Goal: Information Seeking & Learning: Check status

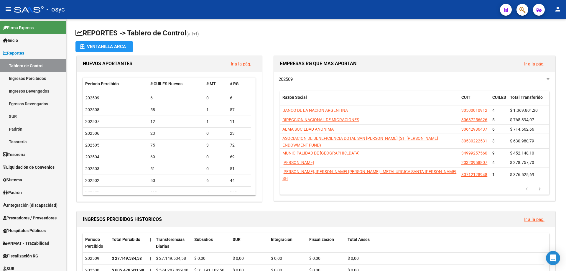
click at [529, 11] on mat-toolbar "menu - osyc person" at bounding box center [283, 9] width 566 height 19
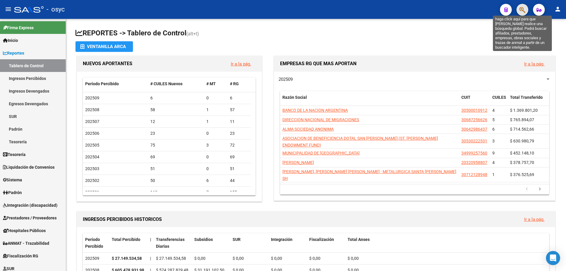
click at [524, 10] on icon "button" at bounding box center [522, 9] width 6 height 7
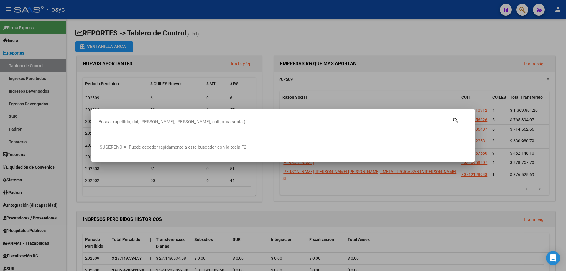
paste input "20-25954201-5"
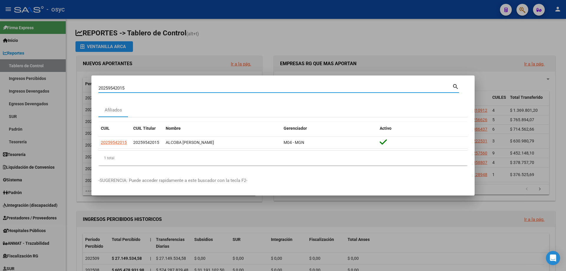
drag, startPoint x: 233, startPoint y: 87, endPoint x: 3, endPoint y: 87, distance: 230.7
click at [0, 90] on div "20259542015 Buscar (apellido, dni, cuil, nro traspaso, cuit, obra social) searc…" at bounding box center [283, 135] width 566 height 271
paste input "67519758"
type input "20267519758"
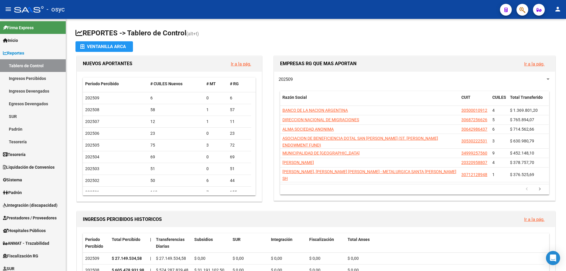
click at [529, 12] on mat-toolbar "menu - osyc person" at bounding box center [283, 9] width 566 height 19
click at [527, 11] on button "button" at bounding box center [522, 10] width 12 height 12
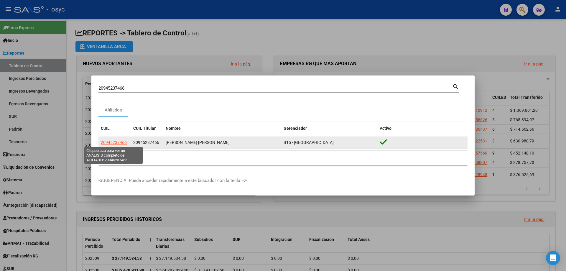
click at [117, 143] on span "20945237466" at bounding box center [114, 142] width 26 height 5
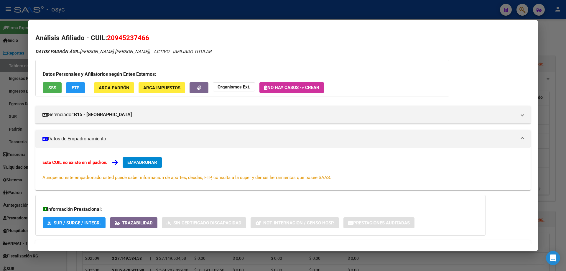
drag, startPoint x: 106, startPoint y: 36, endPoint x: 150, endPoint y: 39, distance: 44.0
click at [150, 39] on h2 "Análisis Afiliado - CUIL: 20945237466" at bounding box center [282, 38] width 495 height 10
copy h2 "20945237466"
click at [76, 87] on span "FTP" at bounding box center [76, 87] width 8 height 5
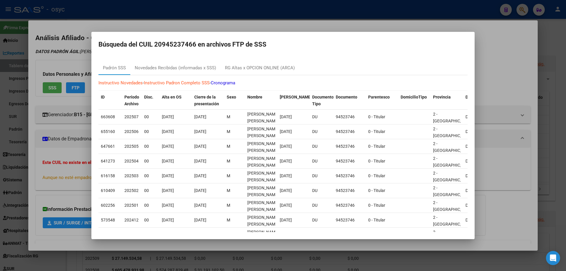
drag, startPoint x: 265, startPoint y: 16, endPoint x: 303, endPoint y: 13, distance: 38.5
click at [274, 16] on div at bounding box center [283, 135] width 566 height 271
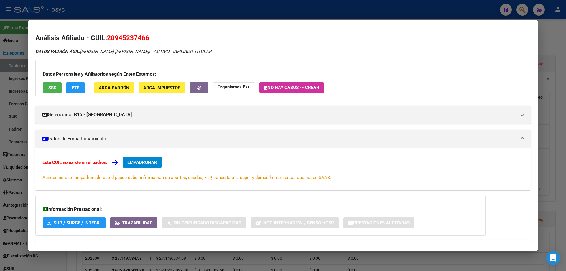
click at [521, 10] on div at bounding box center [283, 135] width 566 height 271
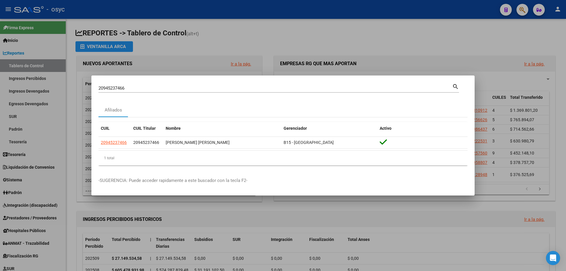
drag, startPoint x: 169, startPoint y: 88, endPoint x: 0, endPoint y: 84, distance: 169.4
click at [0, 85] on div "20945237466 Buscar (apellido, dni, cuil, nro traspaso, cuit, obra social) searc…" at bounding box center [283, 135] width 566 height 271
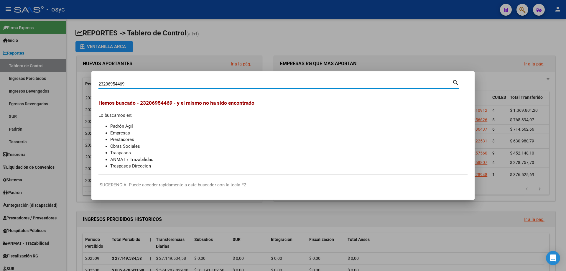
type input "23206954469"
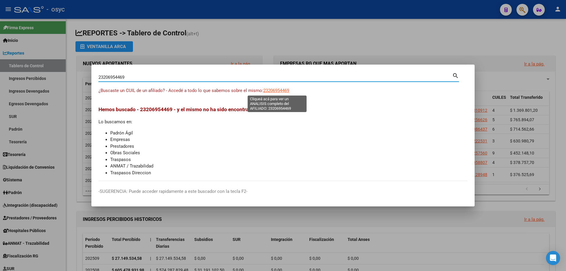
click at [287, 89] on span "23206954469" at bounding box center [276, 90] width 26 height 5
type textarea "23206954469"
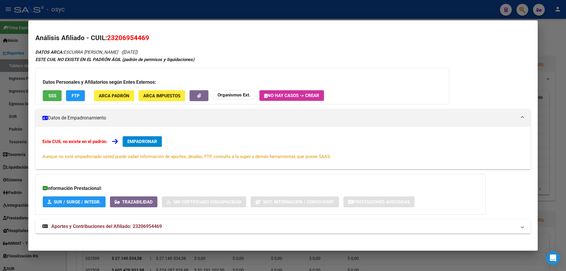
click at [56, 95] on span "SSS" at bounding box center [52, 95] width 8 height 5
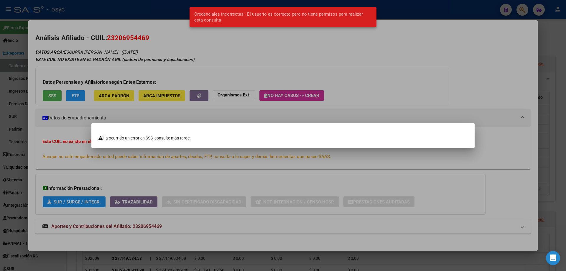
click at [126, 70] on div at bounding box center [283, 135] width 566 height 271
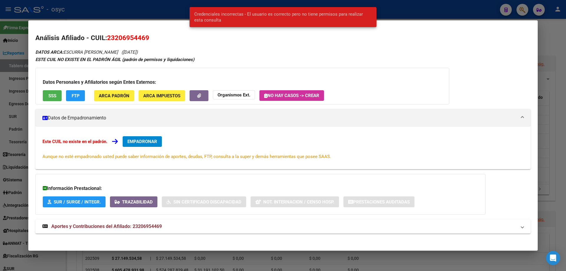
click at [76, 98] on span "FTP" at bounding box center [76, 95] width 8 height 5
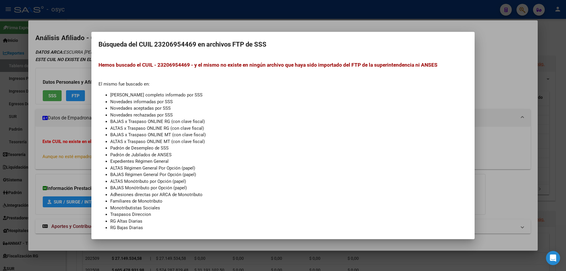
click at [77, 57] on div at bounding box center [283, 135] width 566 height 271
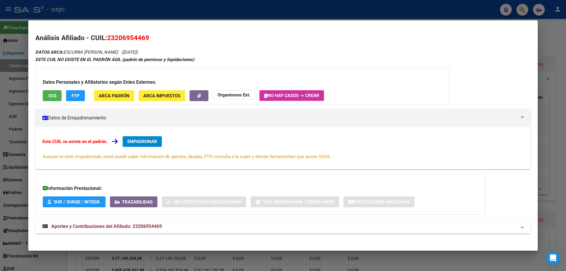
click at [118, 96] on span "ARCA Padrón" at bounding box center [114, 95] width 31 height 5
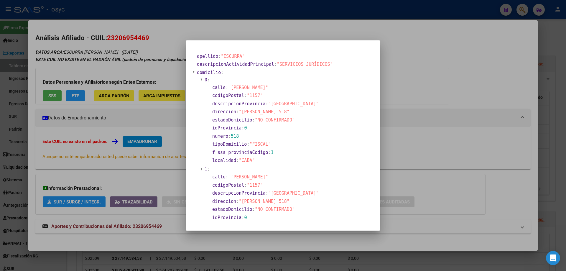
click at [427, 69] on div at bounding box center [283, 135] width 566 height 271
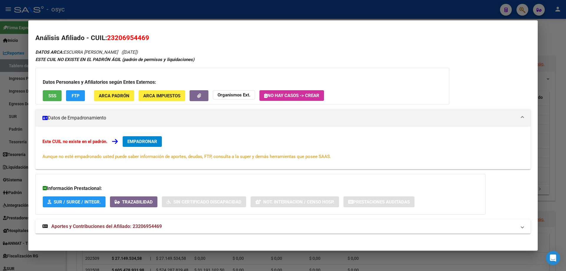
click at [151, 94] on span "ARCA Impuestos" at bounding box center [161, 95] width 37 height 5
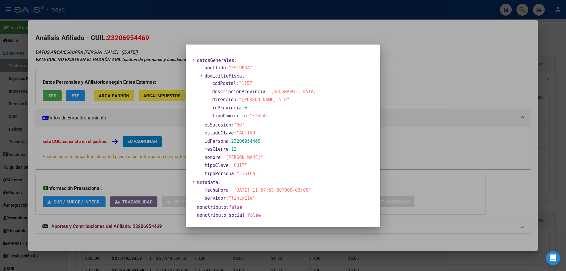
click at [440, 72] on div at bounding box center [283, 135] width 566 height 271
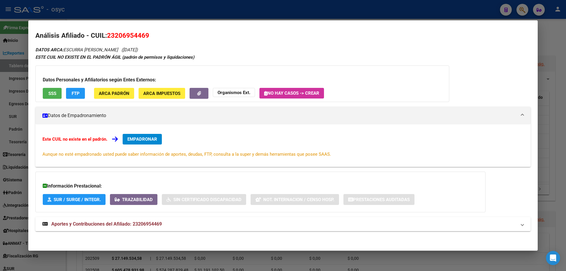
scroll to position [3, 0]
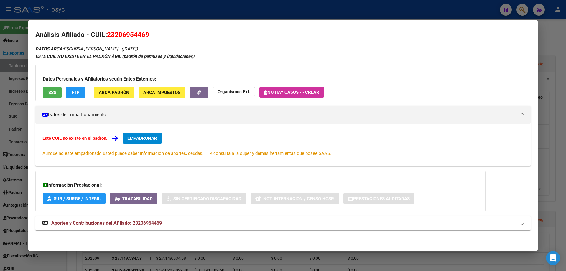
drag, startPoint x: 108, startPoint y: 33, endPoint x: 148, endPoint y: 33, distance: 39.5
click at [148, 33] on span "23206954469" at bounding box center [128, 35] width 42 height 8
copy span "23206954469"
click at [44, 90] on button "SSS" at bounding box center [52, 92] width 19 height 11
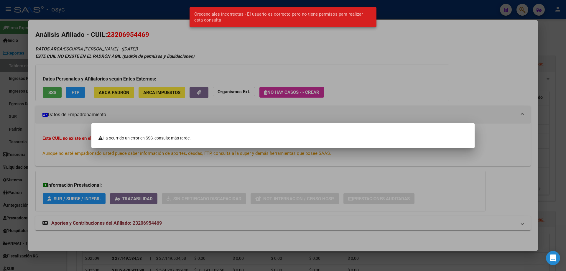
click at [128, 65] on div at bounding box center [283, 135] width 566 height 271
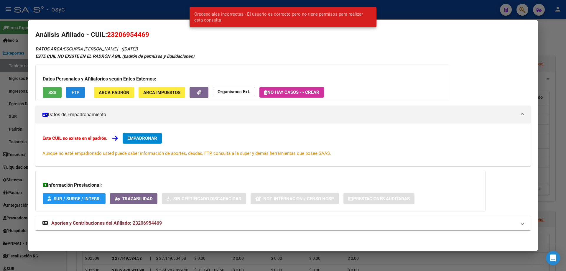
click at [76, 93] on span "FTP" at bounding box center [76, 92] width 8 height 5
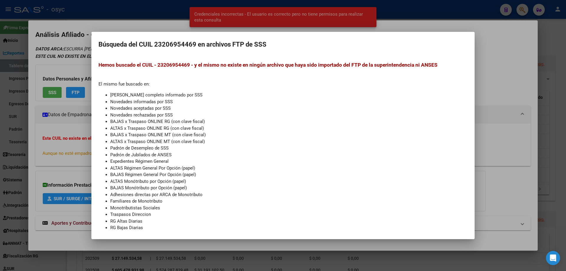
click at [71, 60] on div at bounding box center [283, 135] width 566 height 271
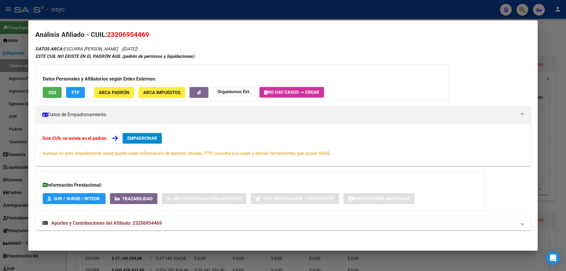
click at [112, 98] on div "Datos Personales y Afiliatorios según Entes Externos: SSS FTP ARCA Padrón ARCA …" at bounding box center [242, 83] width 414 height 37
click at [112, 95] on button "ARCA Padrón" at bounding box center [114, 92] width 40 height 11
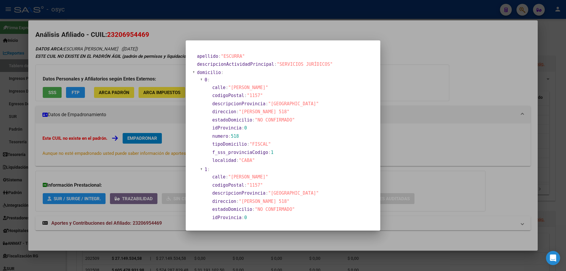
click at [167, 61] on div at bounding box center [283, 135] width 566 height 271
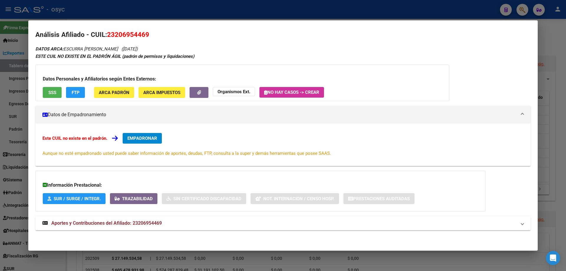
click at [166, 91] on span "ARCA Impuestos" at bounding box center [161, 92] width 37 height 5
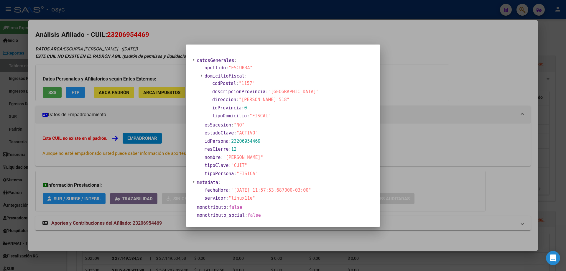
click at [158, 55] on div at bounding box center [283, 135] width 566 height 271
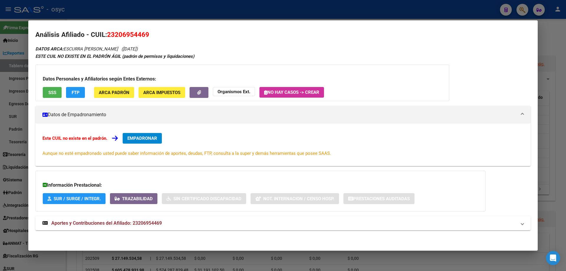
scroll to position [0, 0]
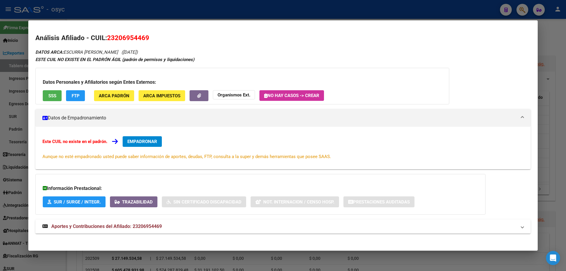
drag, startPoint x: 151, startPoint y: 33, endPoint x: 114, endPoint y: 41, distance: 38.1
click at [120, 33] on h2 "Análisis Afiliado - CUIL: 23206954469" at bounding box center [282, 38] width 495 height 10
drag, startPoint x: 62, startPoint y: 48, endPoint x: 154, endPoint y: 51, distance: 92.0
click at [154, 51] on div "Análisis Afiliado - CUIL: 23206954469 DATOS ARCA: ESCURRA DIEGO SEBASTIAN (17/0…" at bounding box center [282, 140] width 495 height 214
click at [342, 57] on div "ESTE CUIL NO EXISTE EN EL PADRÓN ÁGIL (padrón de permisos y liquidaciones)" at bounding box center [282, 59] width 495 height 7
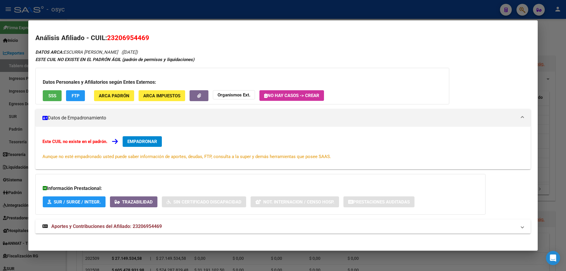
scroll to position [3, 0]
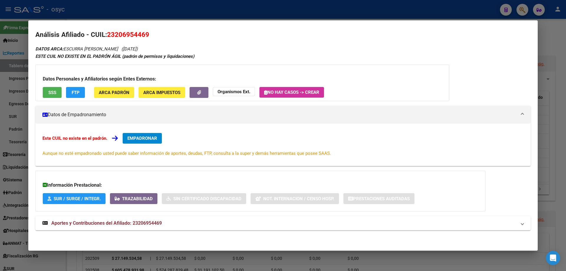
click at [57, 92] on button "SSS" at bounding box center [52, 92] width 19 height 11
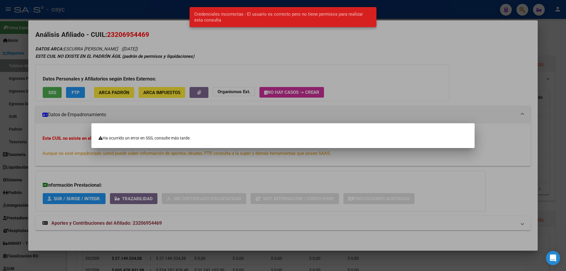
drag, startPoint x: 182, startPoint y: 58, endPoint x: 72, endPoint y: 86, distance: 112.7
click at [175, 59] on div at bounding box center [283, 135] width 566 height 271
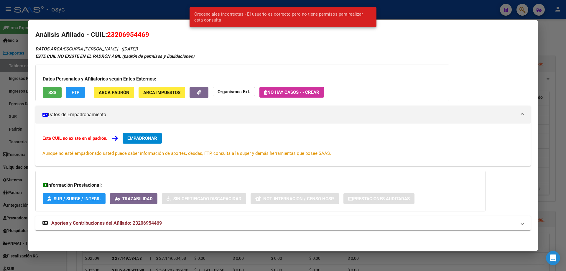
click at [77, 91] on span "FTP" at bounding box center [76, 92] width 8 height 5
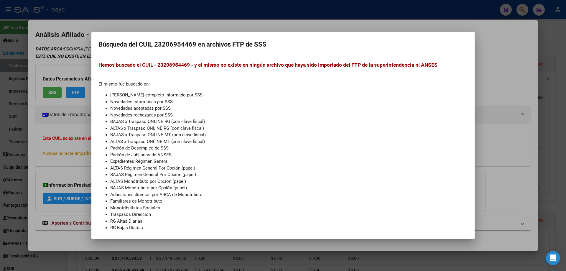
drag, startPoint x: 30, startPoint y: 59, endPoint x: 87, endPoint y: 72, distance: 58.8
click at [33, 59] on div at bounding box center [283, 135] width 566 height 271
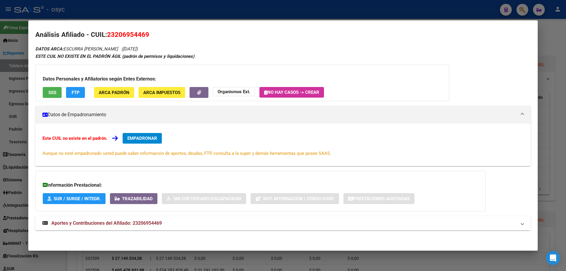
click at [103, 89] on button "ARCA Padrón" at bounding box center [114, 92] width 40 height 11
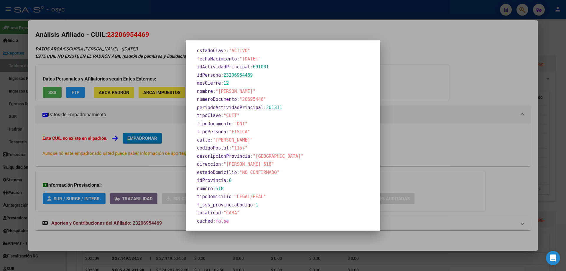
scroll to position [211, 0]
drag, startPoint x: 302, startPoint y: 81, endPoint x: 273, endPoint y: 81, distance: 28.3
click at [303, 81] on section "mesCierre : 12" at bounding box center [265, 81] width 136 height 7
click at [166, 92] on div at bounding box center [283, 135] width 566 height 271
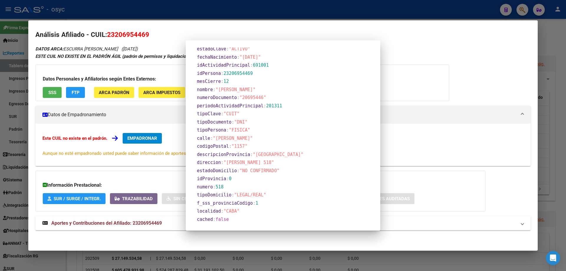
click at [169, 92] on span "ARCA Impuestos" at bounding box center [161, 92] width 37 height 5
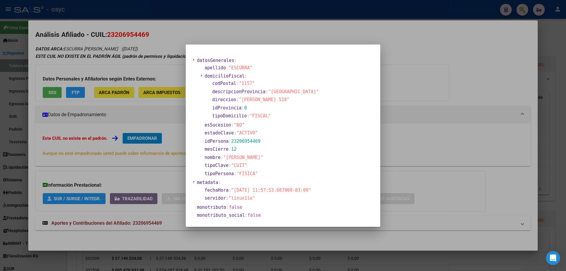
click at [420, 77] on div at bounding box center [283, 135] width 566 height 271
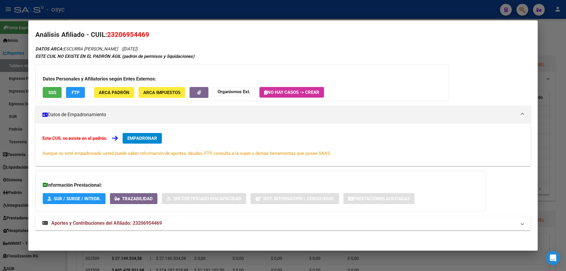
click at [86, 198] on span "SUR / SURGE / INTEGR." at bounding box center [77, 198] width 47 height 5
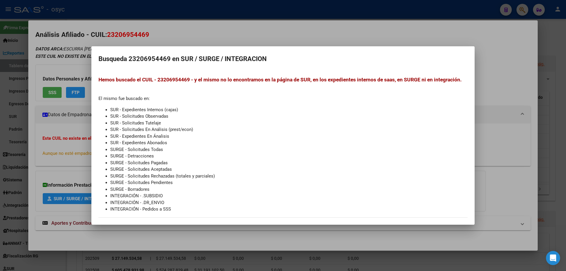
click at [496, 65] on div at bounding box center [283, 135] width 566 height 271
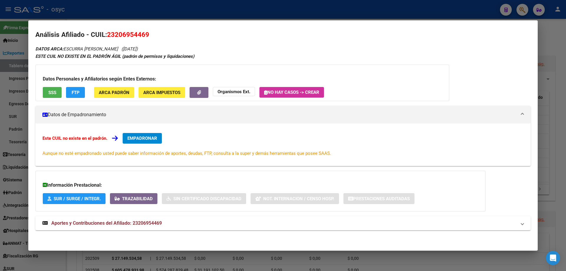
click at [138, 200] on span "Trazabilidad" at bounding box center [137, 198] width 31 height 5
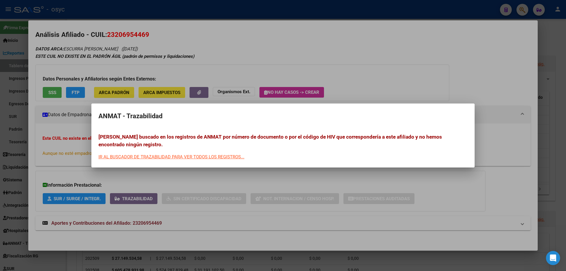
click at [408, 66] on div at bounding box center [283, 135] width 566 height 271
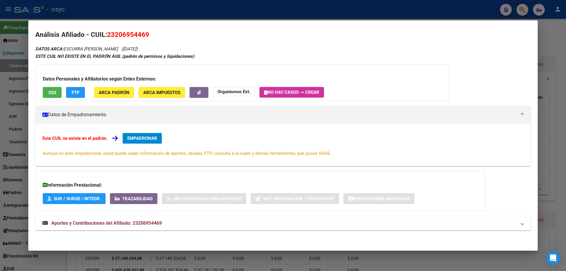
click at [226, 92] on strong "Organismos Ext." at bounding box center [233, 91] width 33 height 5
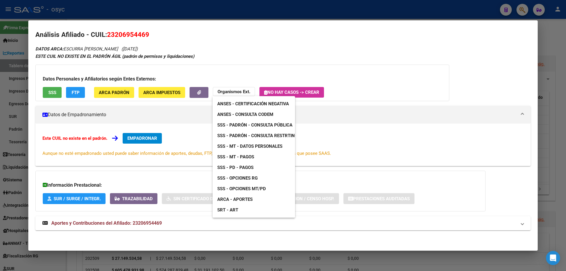
click at [255, 114] on span "ANSES - Consulta CODEM" at bounding box center [245, 114] width 56 height 5
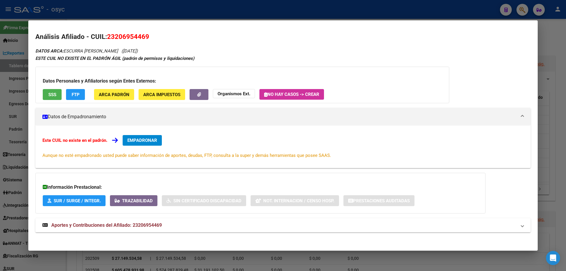
scroll to position [0, 0]
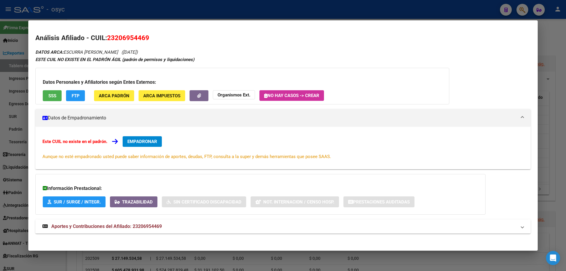
drag, startPoint x: 218, startPoint y: 6, endPoint x: 280, endPoint y: 8, distance: 62.8
click at [218, 6] on div at bounding box center [283, 135] width 566 height 271
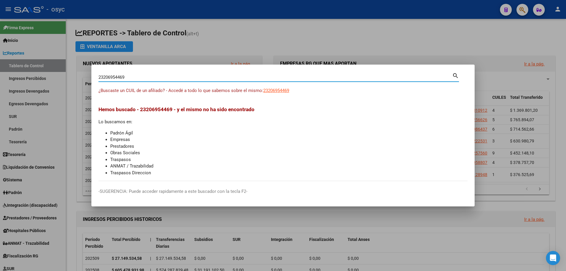
drag, startPoint x: 197, startPoint y: 78, endPoint x: 0, endPoint y: 64, distance: 197.6
click at [0, 64] on div "23206954469 Buscar (apellido, dni, cuil, nro traspaso, cuit, obra social) searc…" at bounding box center [283, 135] width 566 height 271
type input "23333410249"
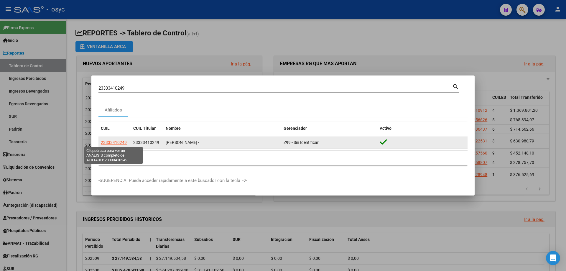
click at [117, 143] on span "23333410249" at bounding box center [114, 142] width 26 height 5
type textarea "23333410249"
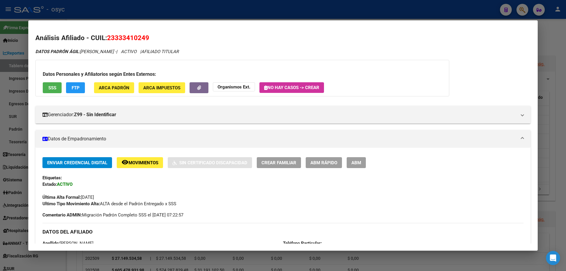
click at [74, 86] on span "FTP" at bounding box center [76, 87] width 8 height 5
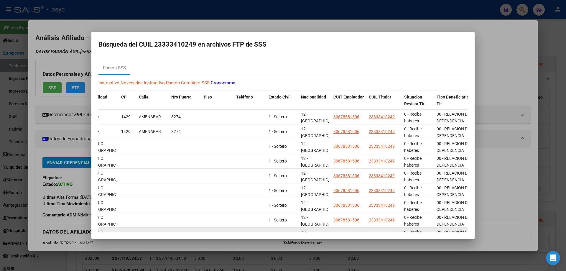
click at [389, 229] on datatable-body-cell "23333410249" at bounding box center [383, 234] width 35 height 14
drag, startPoint x: 453, startPoint y: 232, endPoint x: 424, endPoint y: 231, distance: 29.8
click at [424, 231] on div "537743 202411 00 01/05/2015 31/08/2019 M MAGGIOLO LUCIO CARLOS 23/11/1987 DU 33…" at bounding box center [83, 234] width 789 height 15
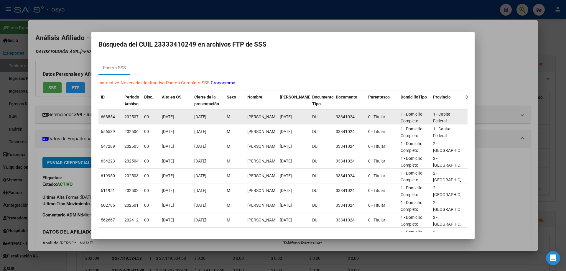
drag, startPoint x: 125, startPoint y: 116, endPoint x: 139, endPoint y: 116, distance: 13.8
click at [139, 116] on datatable-body-cell "202507" at bounding box center [132, 117] width 20 height 14
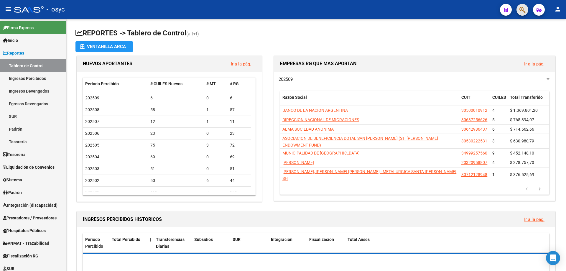
click at [526, 6] on button "button" at bounding box center [522, 10] width 12 height 12
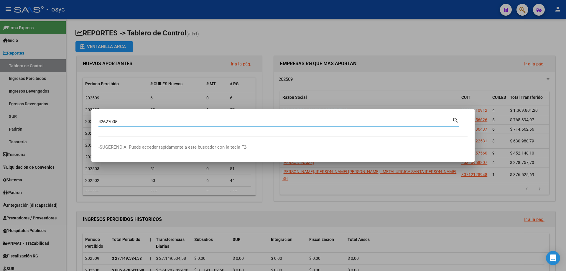
type input "42627005"
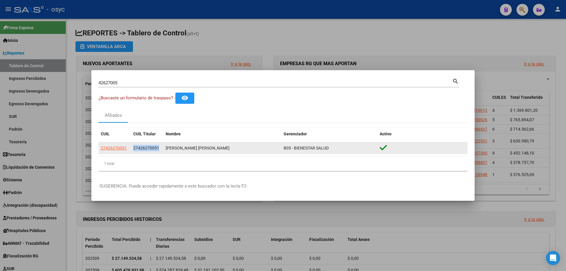
drag, startPoint x: 133, startPoint y: 147, endPoint x: 160, endPoint y: 146, distance: 26.5
click at [160, 146] on div "27426270051" at bounding box center [147, 148] width 28 height 7
copy span "27426270051"
click at [119, 148] on span "27426270051" at bounding box center [114, 148] width 26 height 5
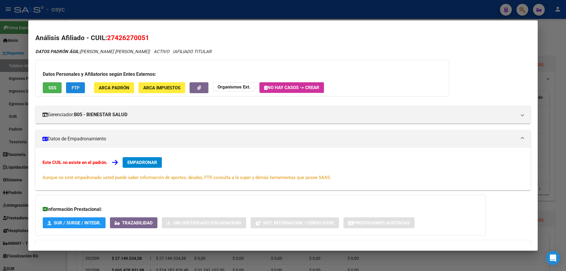
click at [79, 92] on button "FTP" at bounding box center [75, 87] width 19 height 11
